Goal: Task Accomplishment & Management: Manage account settings

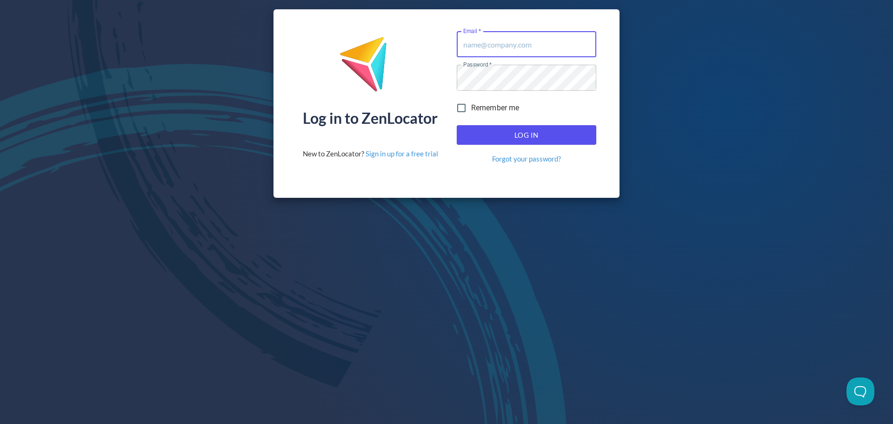
type input "[EMAIL_ADDRESS][DOMAIN_NAME]"
click at [536, 134] on span "Log In" at bounding box center [526, 135] width 119 height 12
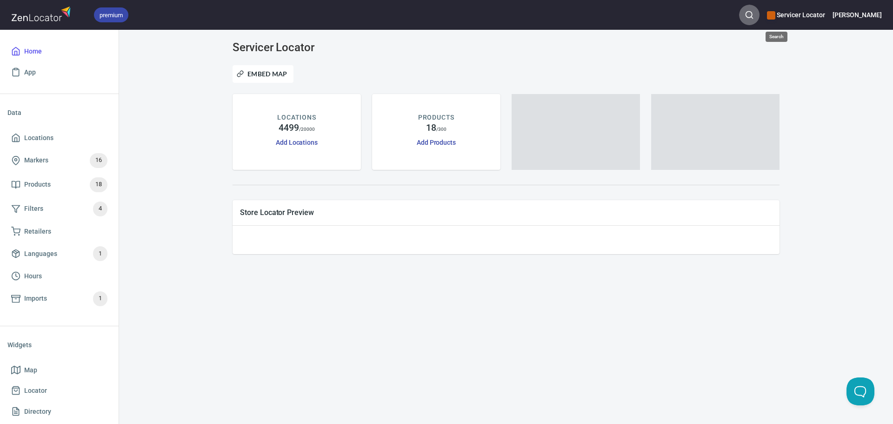
click at [754, 18] on icon "button" at bounding box center [749, 14] width 9 height 9
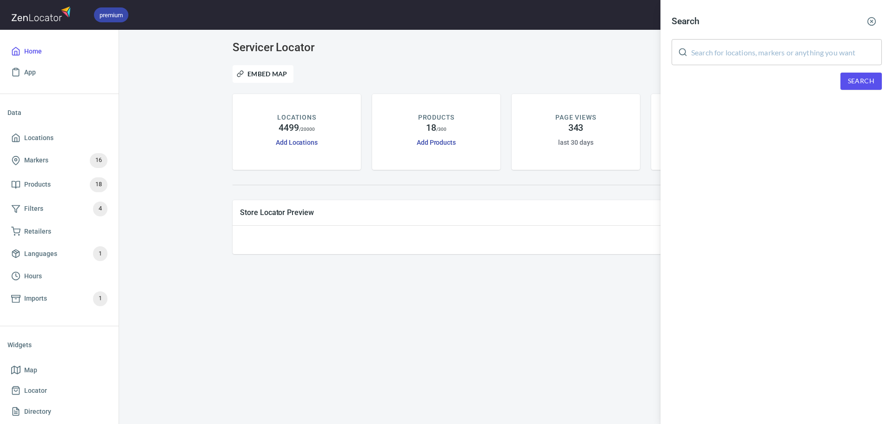
click at [756, 57] on input "text" at bounding box center [786, 52] width 191 height 26
type input "bond"
click at [850, 84] on span "Search" at bounding box center [861, 81] width 27 height 12
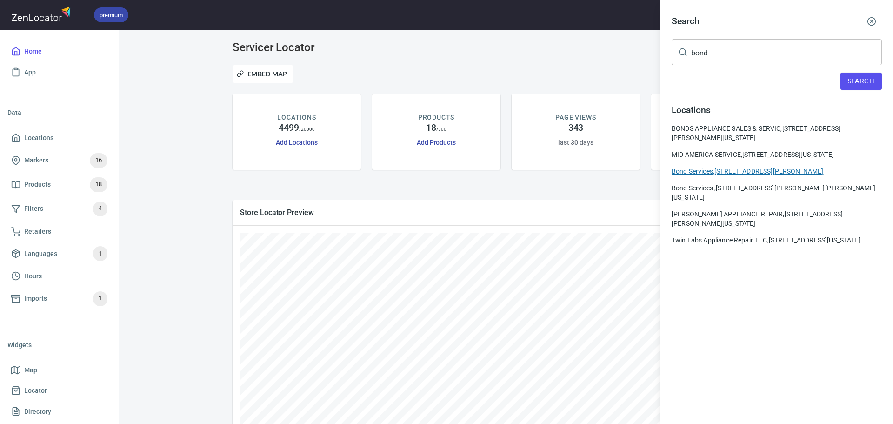
click at [701, 176] on div "Bond Services, [STREET_ADDRESS][PERSON_NAME]" at bounding box center [777, 171] width 210 height 9
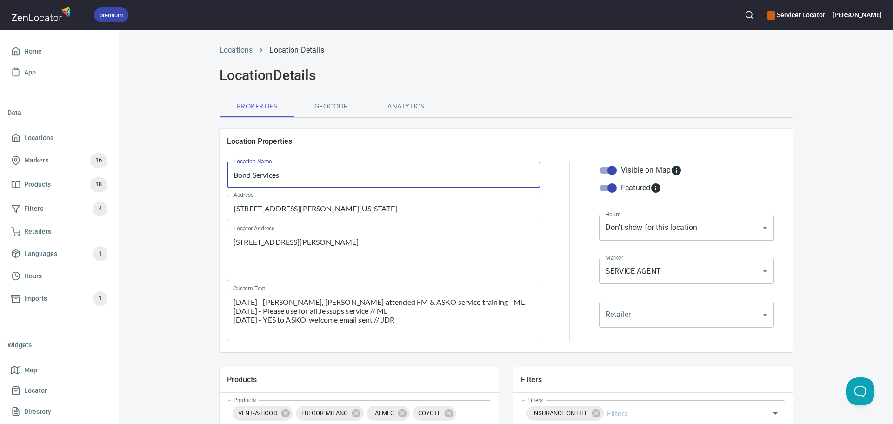
click at [309, 172] on input "Bond Services" at bounding box center [384, 174] width 314 height 26
click at [657, 313] on body "premium Servicer Locator Michael Home App Data Locations Markers 16 Products 18…" at bounding box center [446, 212] width 893 height 424
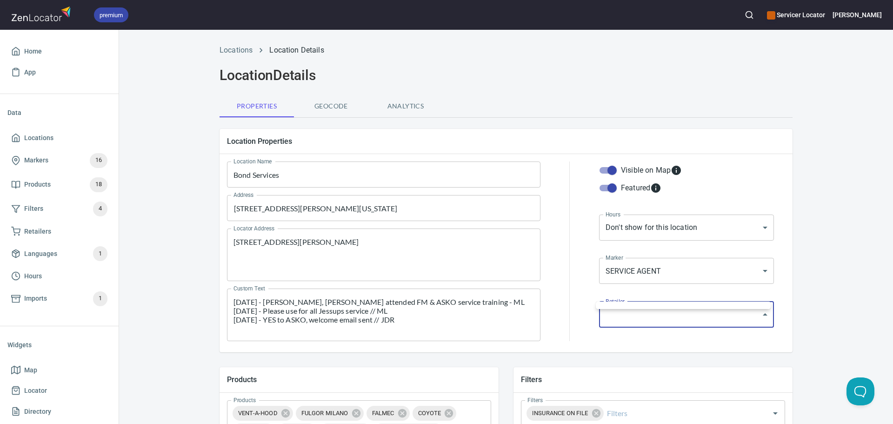
click at [657, 313] on div at bounding box center [446, 212] width 893 height 424
click at [664, 275] on body "premium Servicer Locator Michael Home App Data Locations Markers 16 Products 18…" at bounding box center [446, 212] width 893 height 424
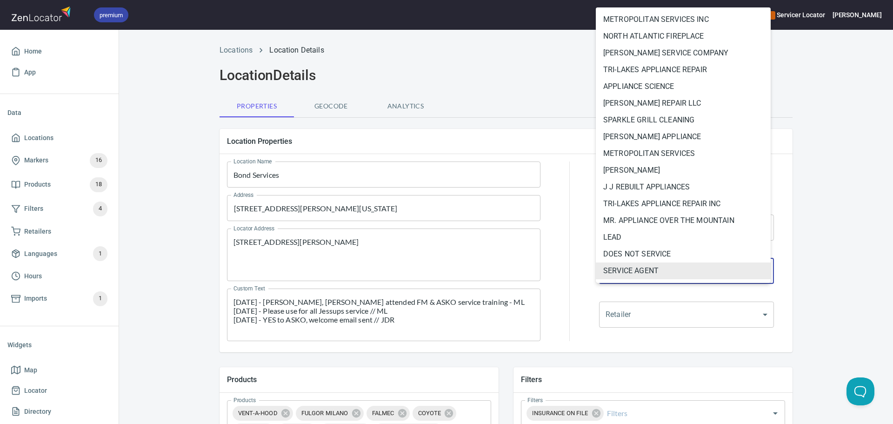
click at [844, 296] on div at bounding box center [446, 212] width 893 height 424
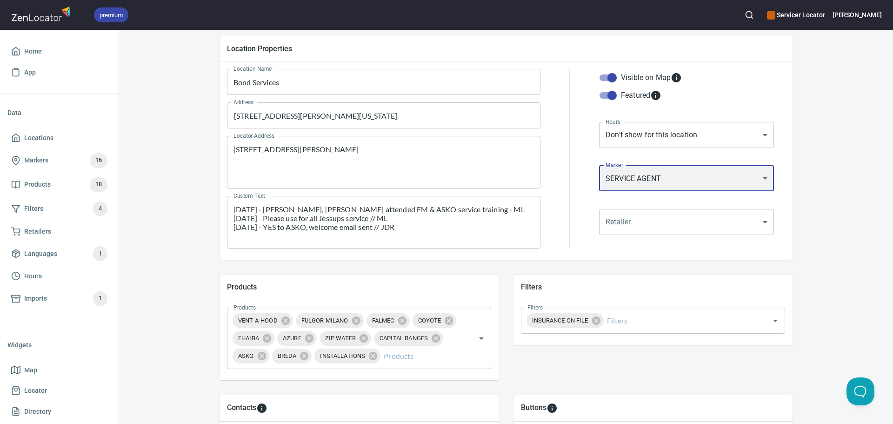
scroll to position [93, 0]
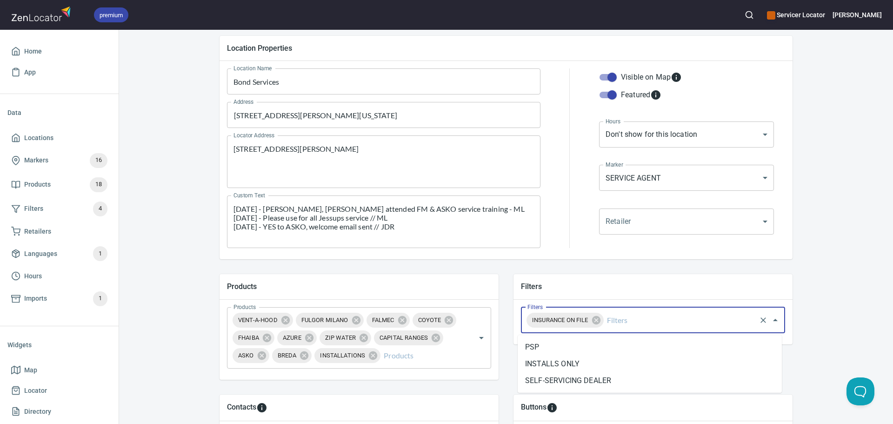
click at [630, 319] on input "Filters" at bounding box center [680, 320] width 150 height 18
click at [587, 342] on li "PSP" at bounding box center [650, 347] width 264 height 17
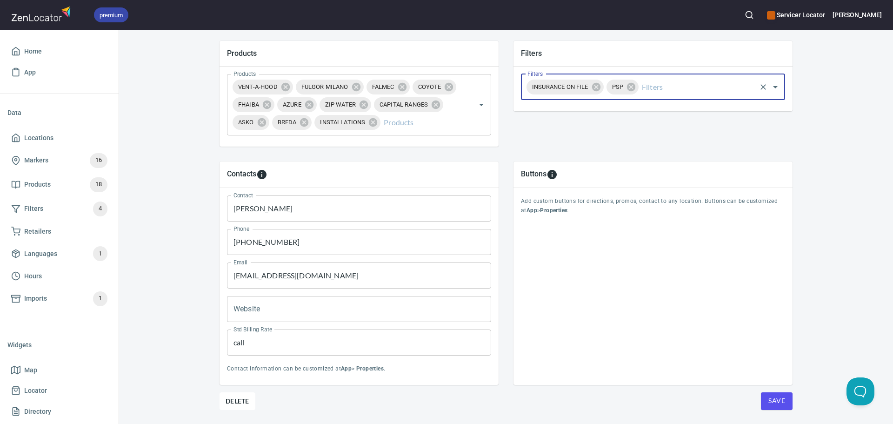
scroll to position [353, 0]
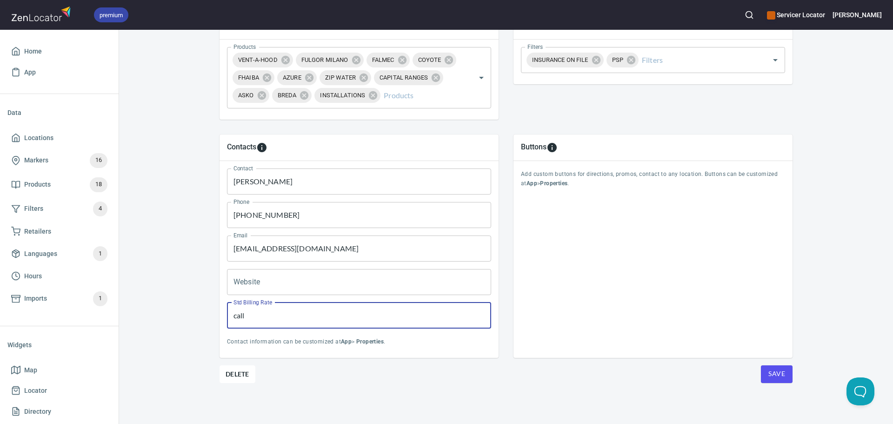
drag, startPoint x: 241, startPoint y: 319, endPoint x: 215, endPoint y: 319, distance: 27.0
click at [215, 319] on div "Contacts Contact Igor Kovalev Contact Phone 833-355-2663 Phone Email CallBondNo…" at bounding box center [359, 246] width 294 height 238
type input "225"
click at [770, 372] on span "Save" at bounding box center [777, 374] width 17 height 12
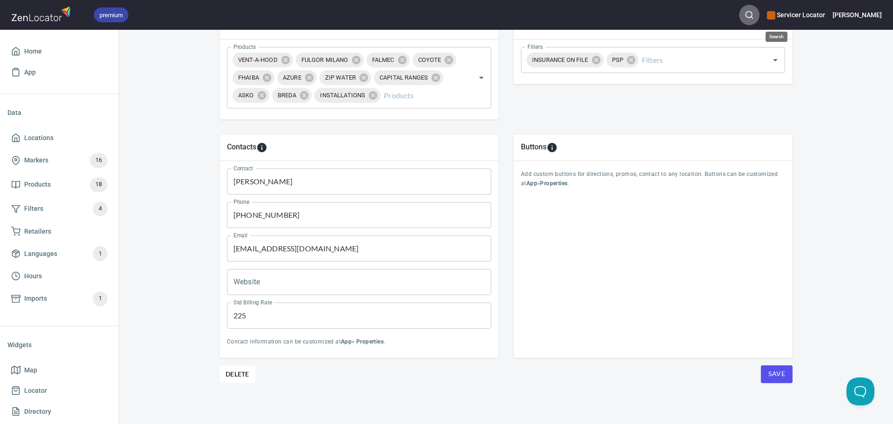
click at [754, 13] on icon "button" at bounding box center [749, 14] width 9 height 9
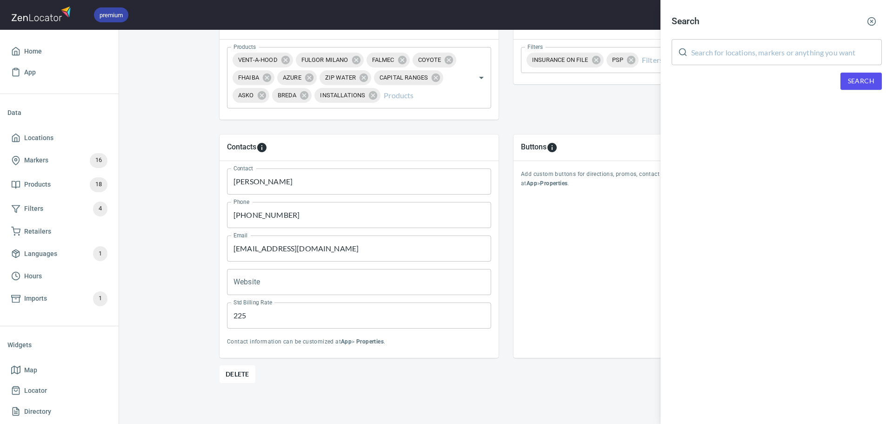
click at [721, 58] on input "text" at bounding box center [786, 52] width 191 height 26
type input "bond"
click at [851, 81] on span "Search" at bounding box center [861, 81] width 27 height 12
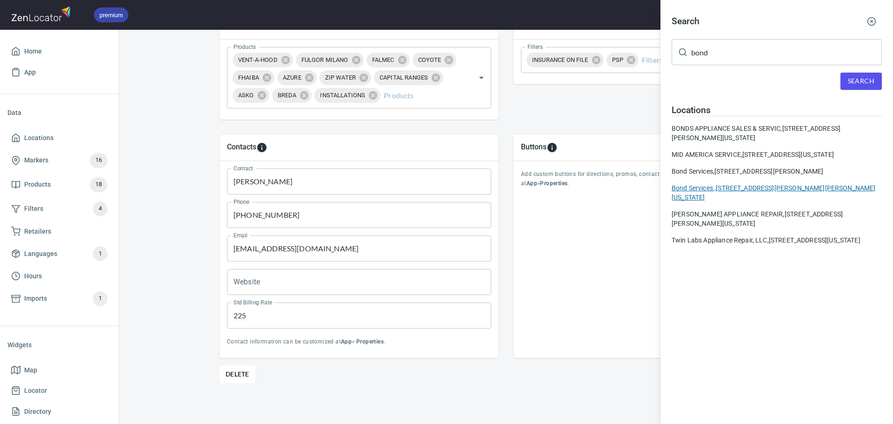
click at [782, 196] on div "Bond Services , [STREET_ADDRESS][PERSON_NAME][PERSON_NAME][US_STATE]" at bounding box center [777, 192] width 210 height 19
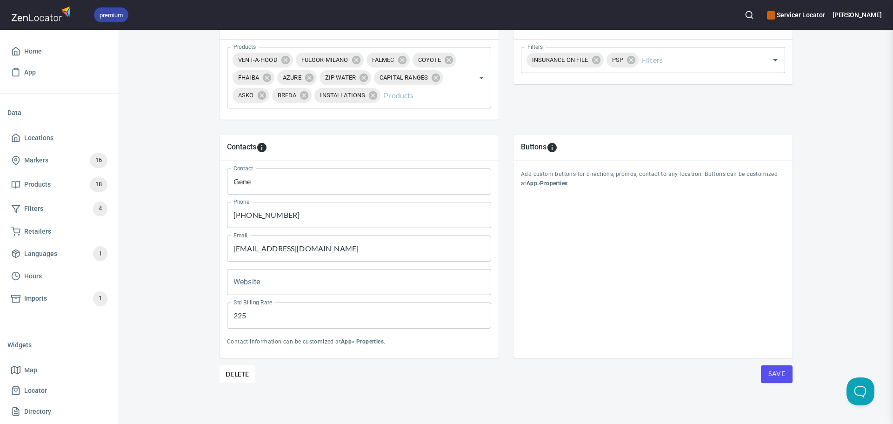
type input "Gene"
type input "[PHONE_NUMBER]"
type input "[EMAIL_ADDRESS][DOMAIN_NAME]"
click at [29, 13] on img at bounding box center [42, 14] width 62 height 20
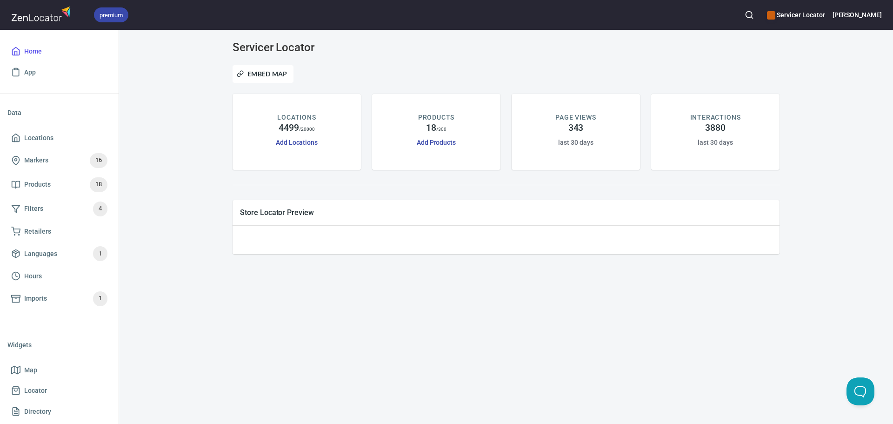
click at [29, 13] on img at bounding box center [42, 14] width 62 height 20
click at [754, 17] on icon "button" at bounding box center [749, 14] width 9 height 9
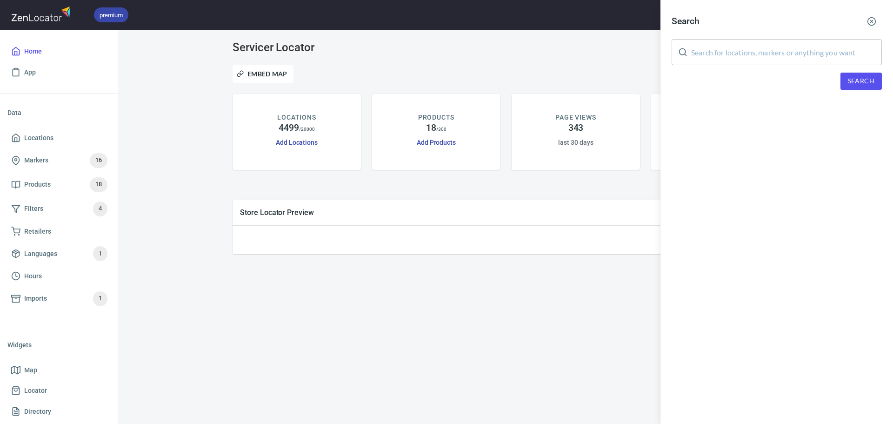
click at [768, 50] on input "text" at bounding box center [786, 52] width 191 height 26
type input "bond"
click at [850, 80] on span "Search" at bounding box center [861, 81] width 27 height 12
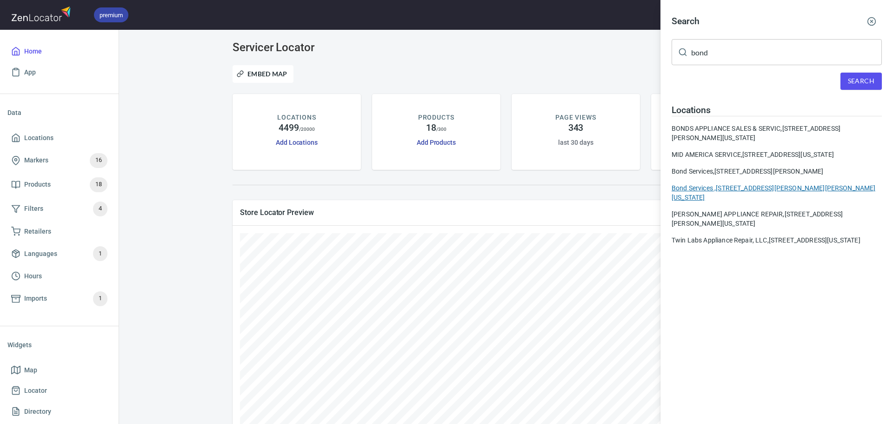
click at [719, 194] on div "Bond Services , [STREET_ADDRESS][PERSON_NAME][PERSON_NAME][US_STATE]" at bounding box center [777, 192] width 210 height 19
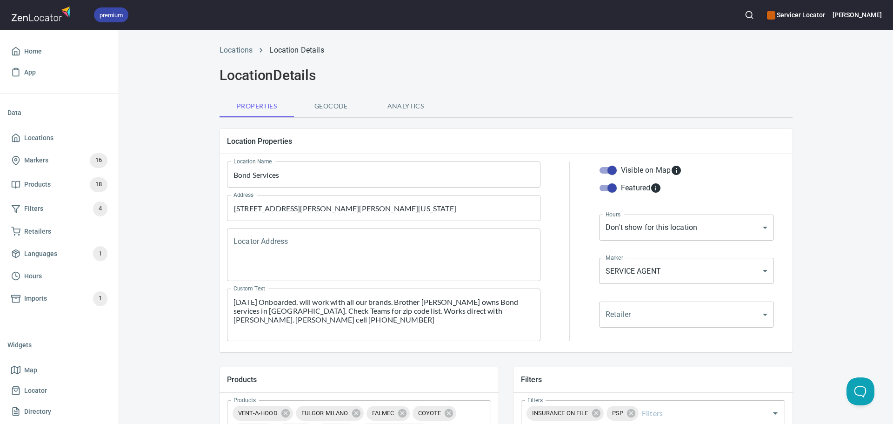
click at [34, 11] on img at bounding box center [42, 14] width 62 height 20
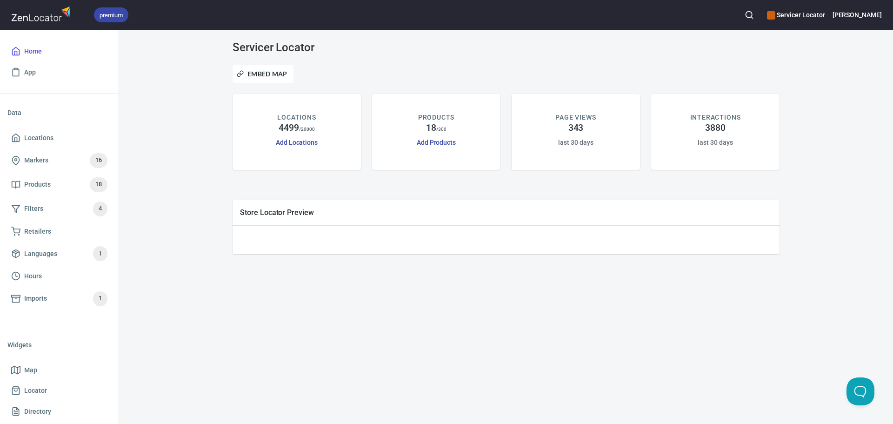
click at [34, 11] on img at bounding box center [42, 14] width 62 height 20
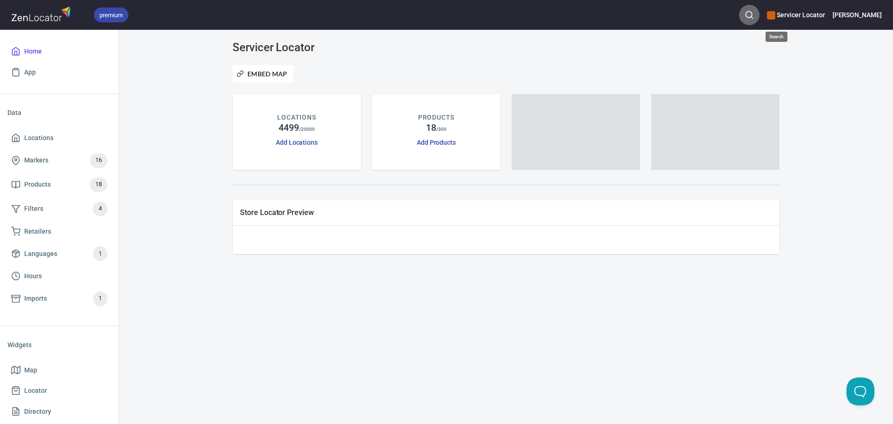
click at [754, 16] on icon "button" at bounding box center [749, 14] width 9 height 9
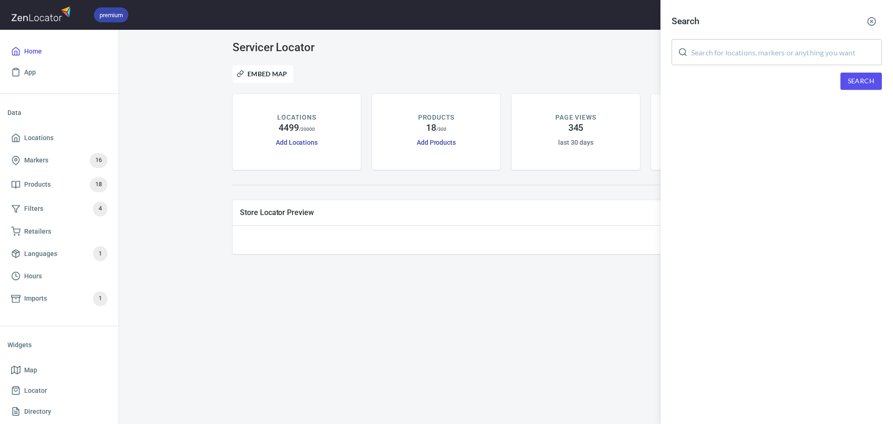
click at [726, 46] on input "text" at bounding box center [786, 52] width 191 height 26
type input "bond"
click at [887, 80] on div "Search bond ​ Search" at bounding box center [777, 58] width 233 height 116
click at [873, 78] on span "Search" at bounding box center [861, 81] width 27 height 12
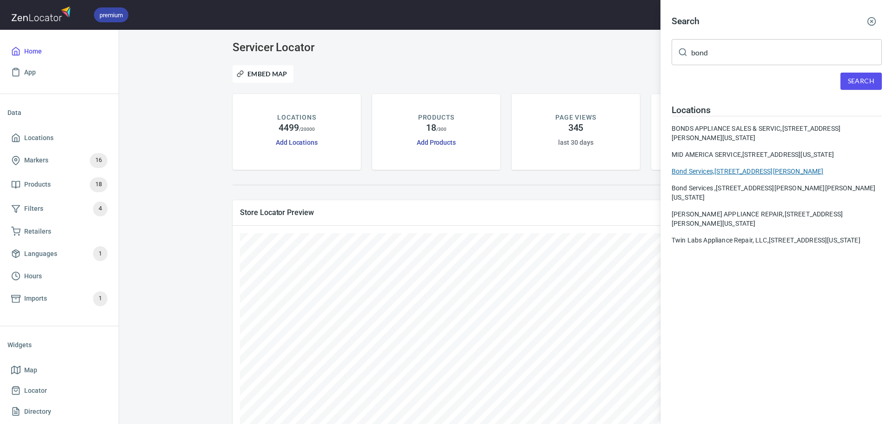
click at [713, 176] on div "Bond Services, [STREET_ADDRESS][PERSON_NAME]" at bounding box center [777, 171] width 210 height 9
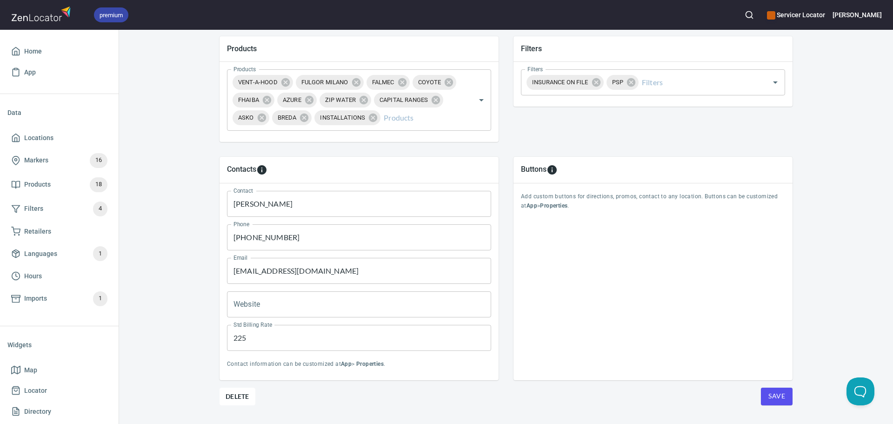
scroll to position [353, 0]
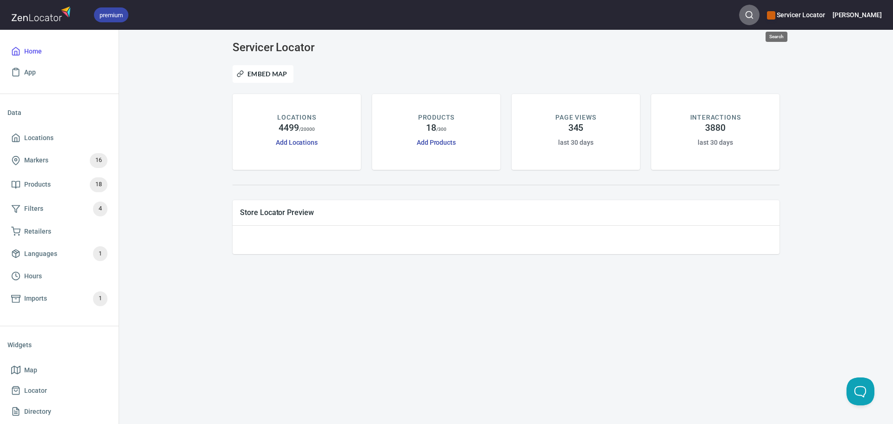
click at [760, 11] on button "button" at bounding box center [749, 15] width 20 height 20
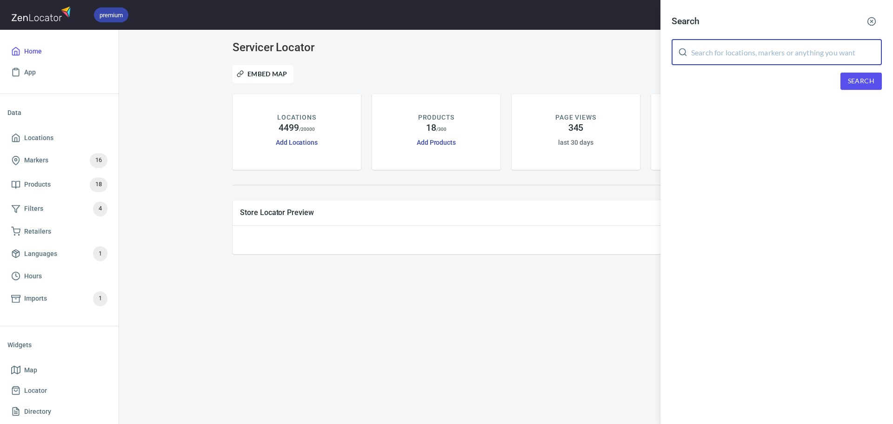
click at [754, 58] on input "text" at bounding box center [786, 52] width 191 height 26
type input "bond"
click at [850, 80] on span "Search" at bounding box center [861, 81] width 27 height 12
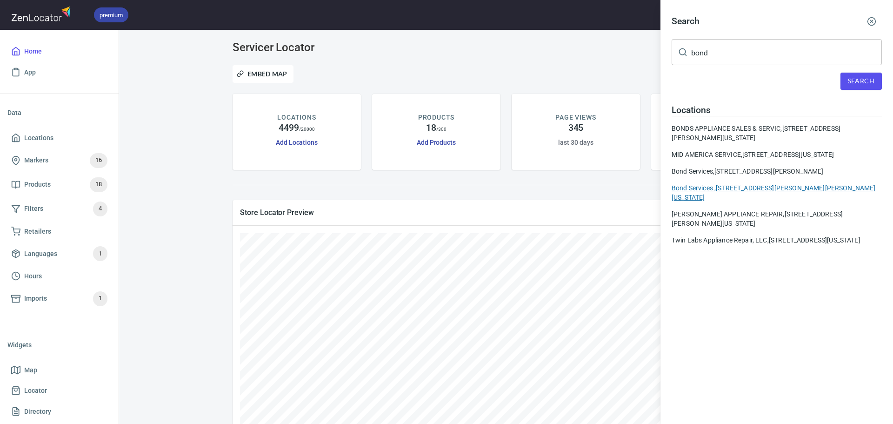
click at [738, 196] on div "Bond Services , [STREET_ADDRESS][PERSON_NAME][PERSON_NAME][US_STATE]" at bounding box center [777, 192] width 210 height 19
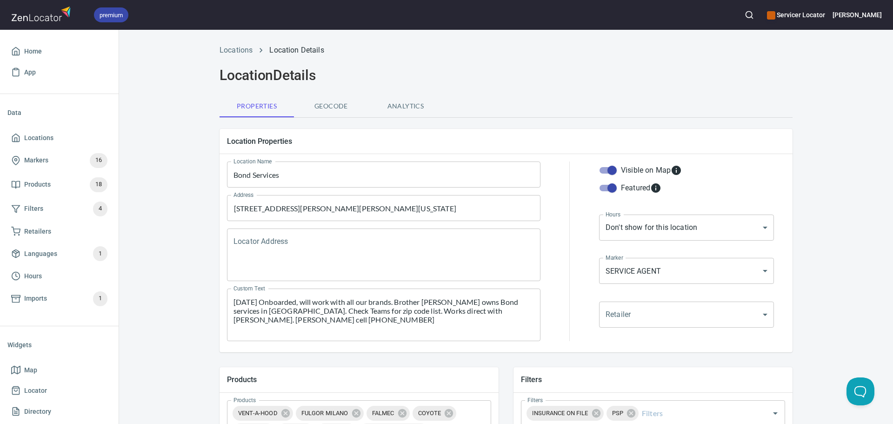
click at [322, 177] on input "Bond Services" at bounding box center [384, 174] width 314 height 26
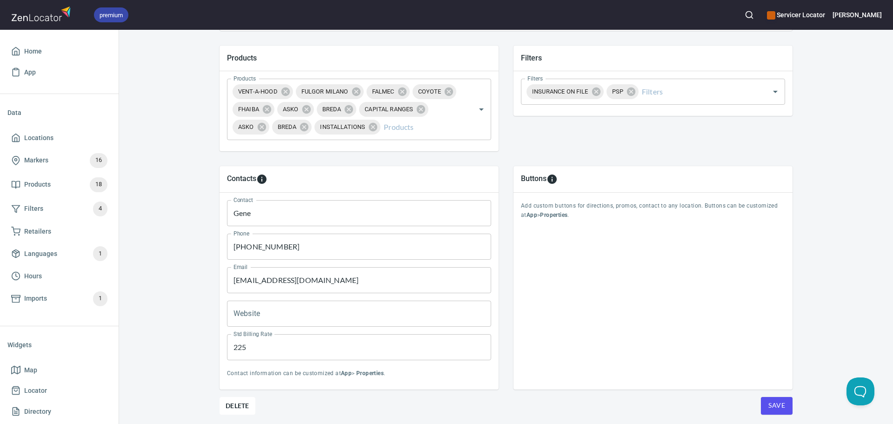
scroll to position [353, 0]
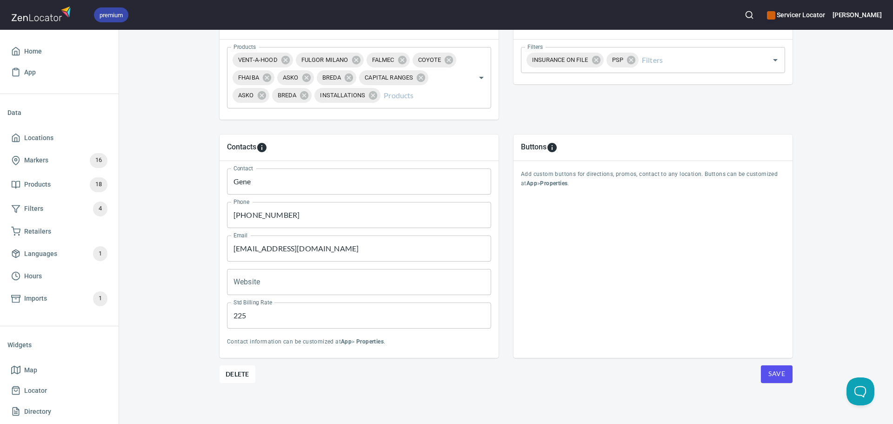
type input "Bond Services SC - PSP"
click at [763, 377] on button "Save" at bounding box center [777, 374] width 32 height 18
click at [52, 13] on img at bounding box center [42, 14] width 62 height 20
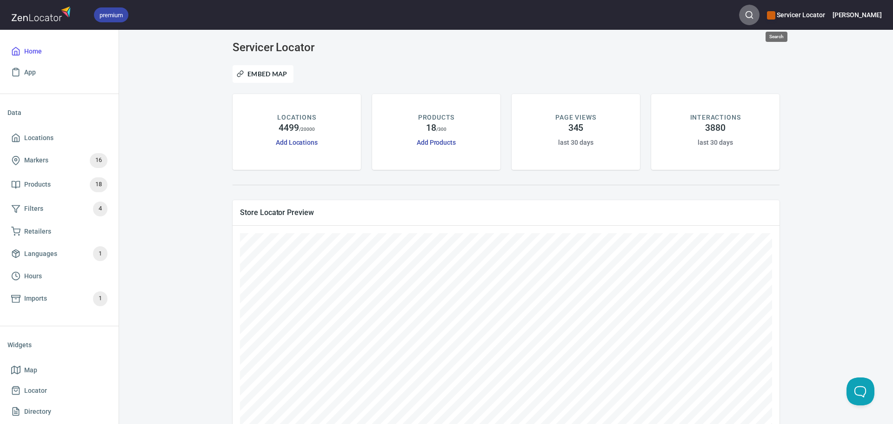
click at [754, 15] on icon "button" at bounding box center [749, 14] width 9 height 9
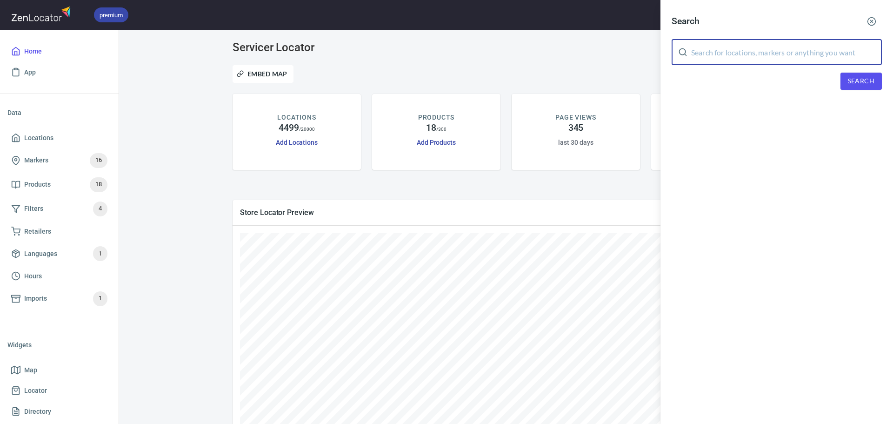
click at [755, 54] on input "text" at bounding box center [786, 52] width 191 height 26
type input "bond"
drag, startPoint x: 831, startPoint y: 87, endPoint x: 841, endPoint y: 83, distance: 10.5
click at [841, 83] on div "Search" at bounding box center [777, 81] width 210 height 17
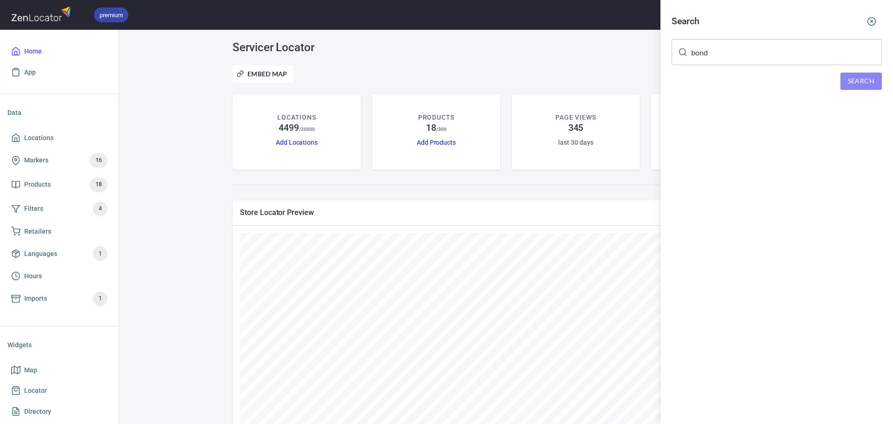
click at [849, 79] on span "Search" at bounding box center [861, 81] width 27 height 12
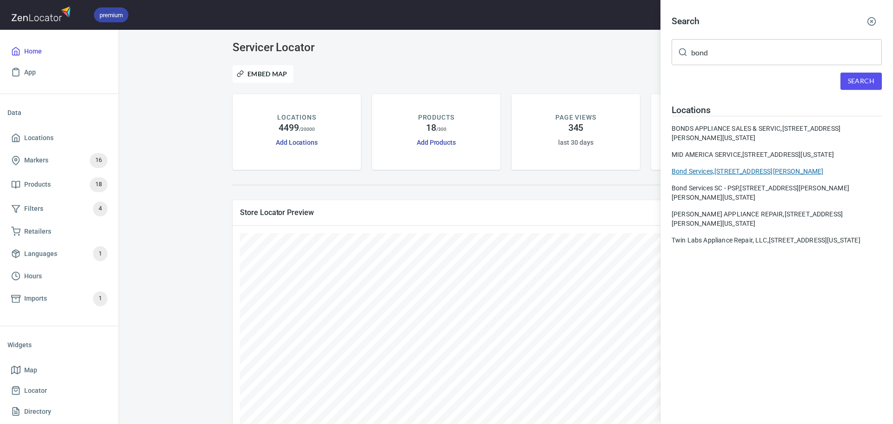
click at [723, 176] on div "Bond Services, [STREET_ADDRESS][PERSON_NAME]" at bounding box center [777, 171] width 210 height 9
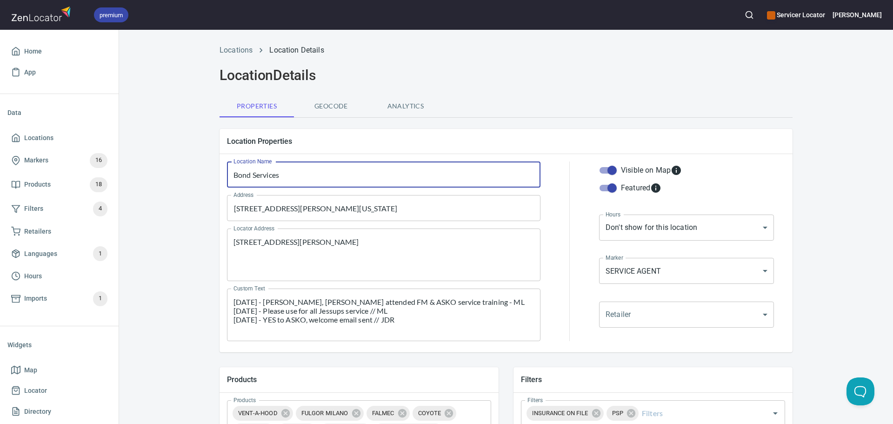
click at [326, 181] on input "Bond Services" at bounding box center [384, 174] width 314 height 26
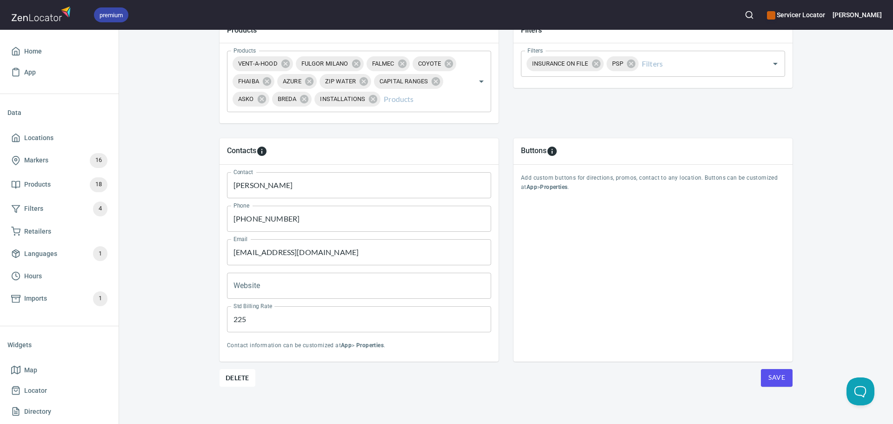
scroll to position [353, 0]
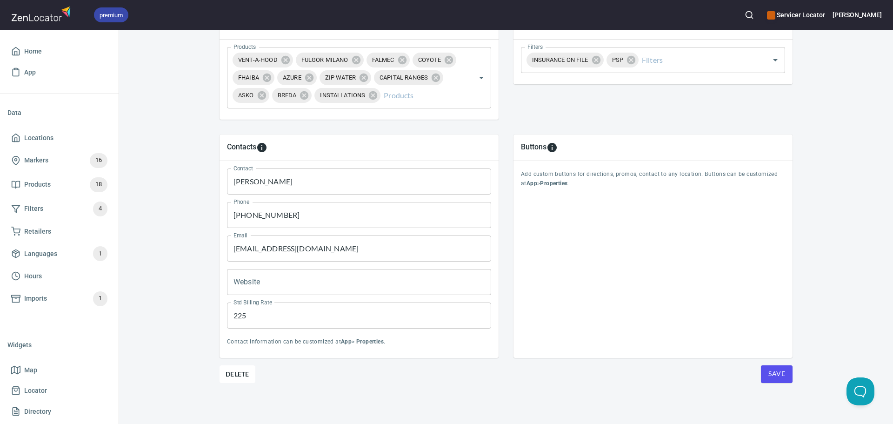
type input "Bond Services FL - PSP"
click at [769, 374] on span "Save" at bounding box center [777, 374] width 17 height 12
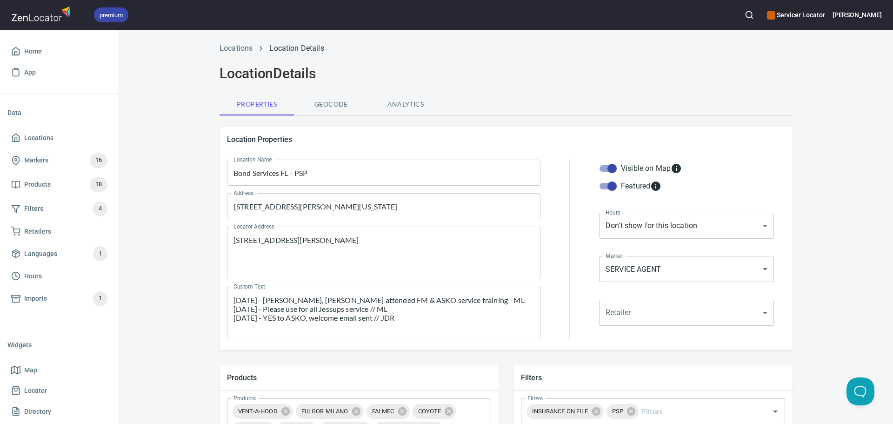
scroll to position [0, 0]
